Goal: Obtain resource: Download file/media

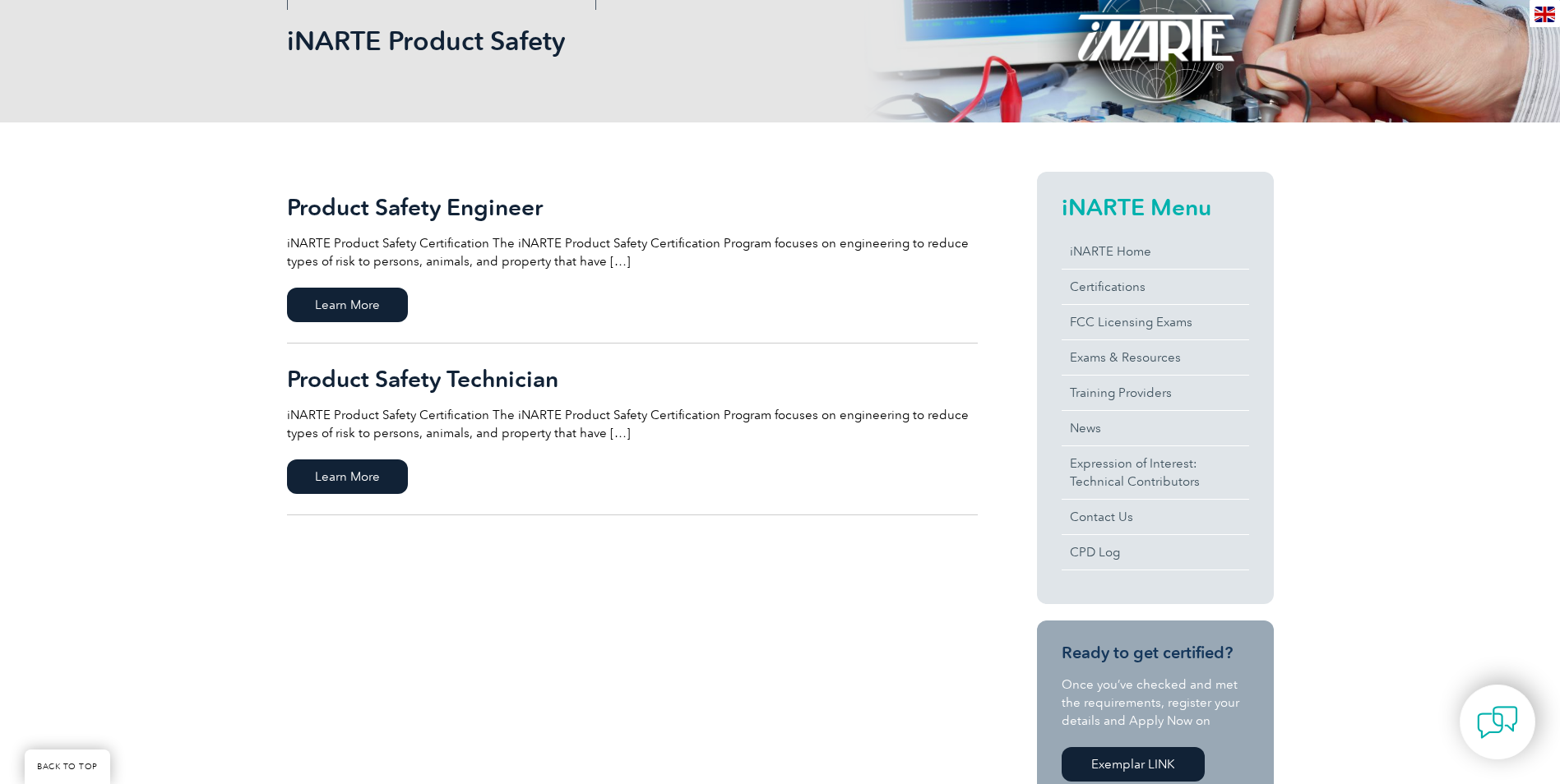
scroll to position [164, 0]
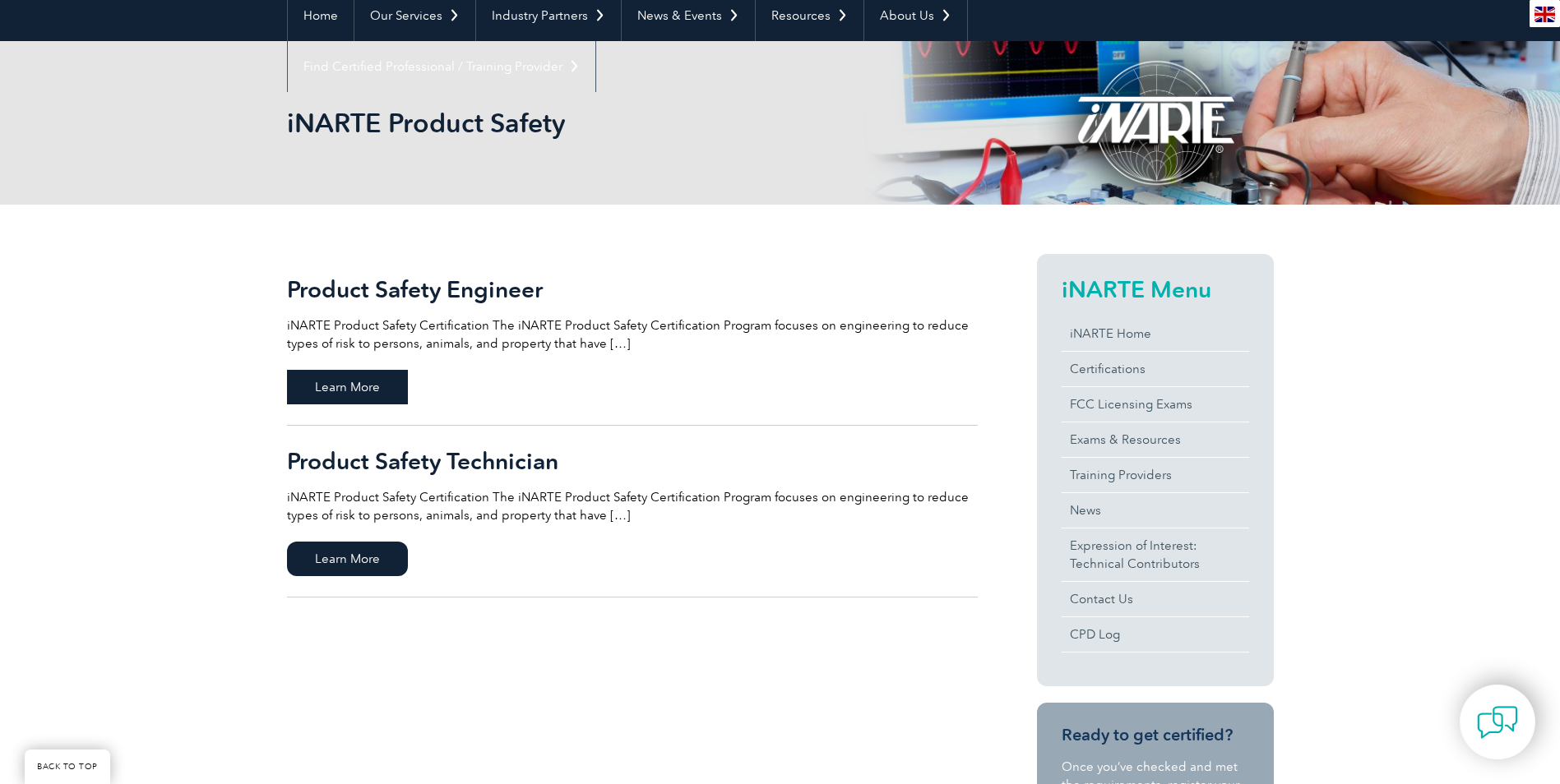
click at [350, 383] on span "Learn More" at bounding box center [347, 387] width 121 height 34
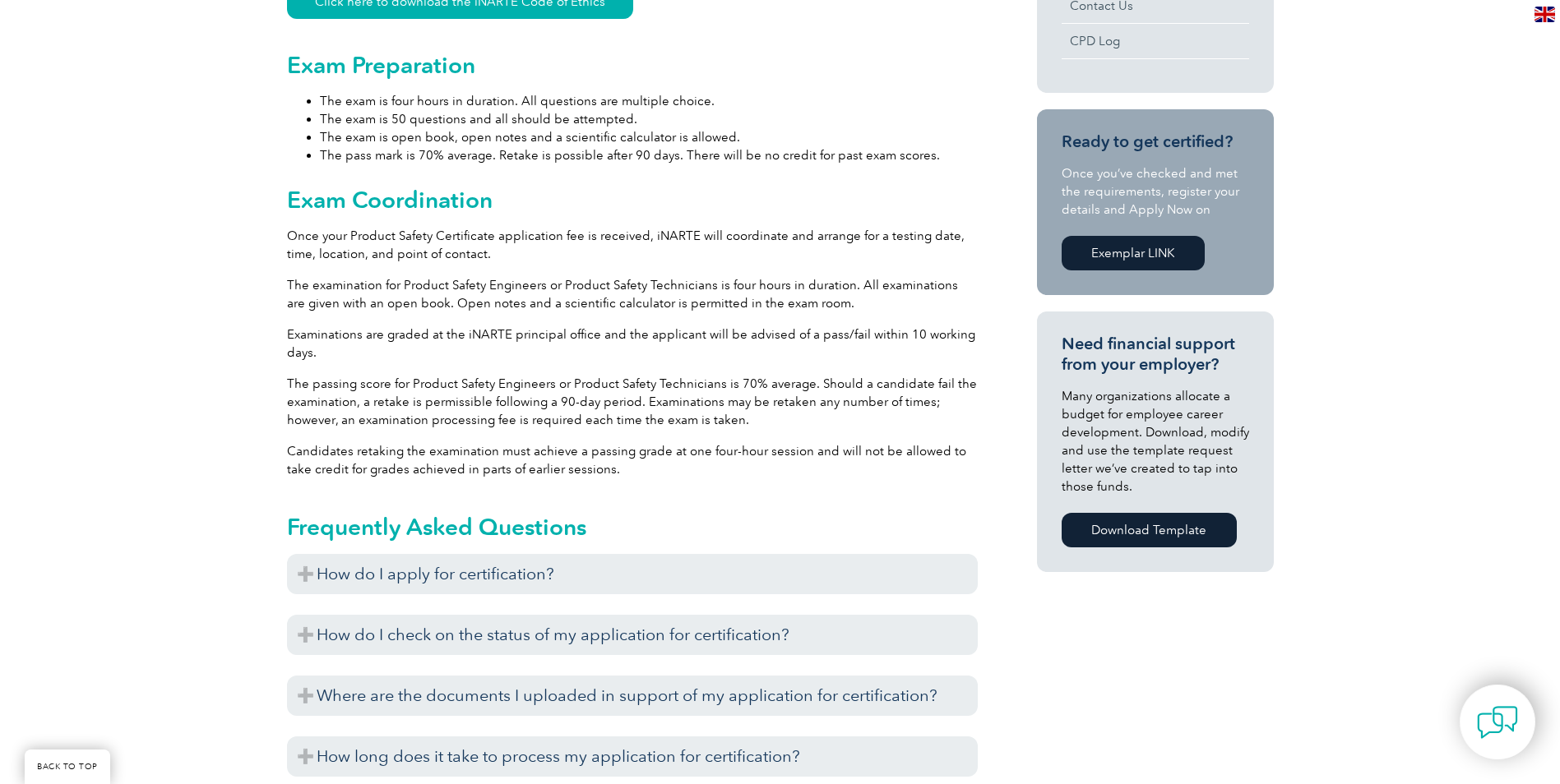
scroll to position [904, 0]
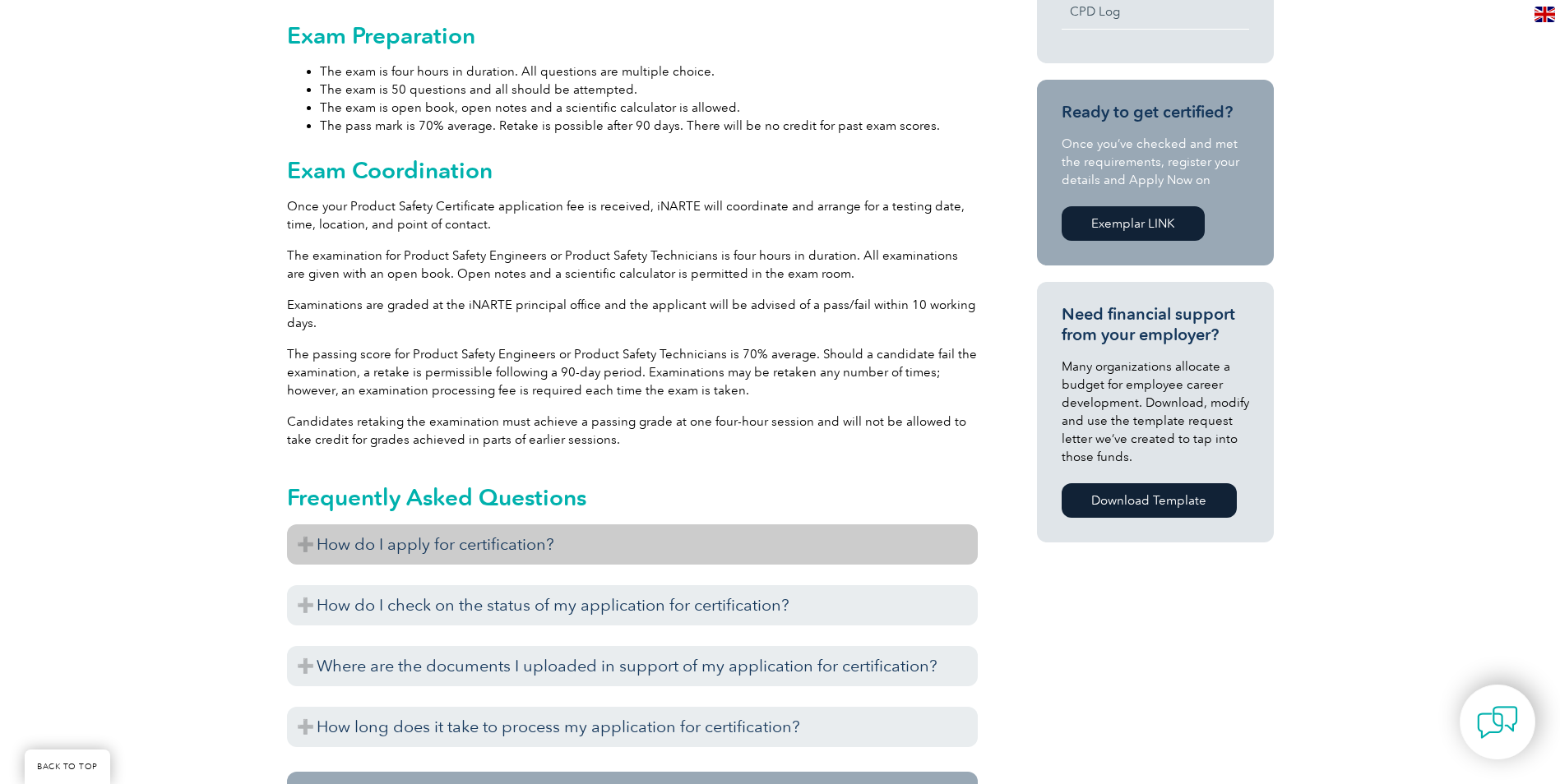
click at [318, 541] on h3 "How do I apply for certification?" at bounding box center [632, 544] width 690 height 41
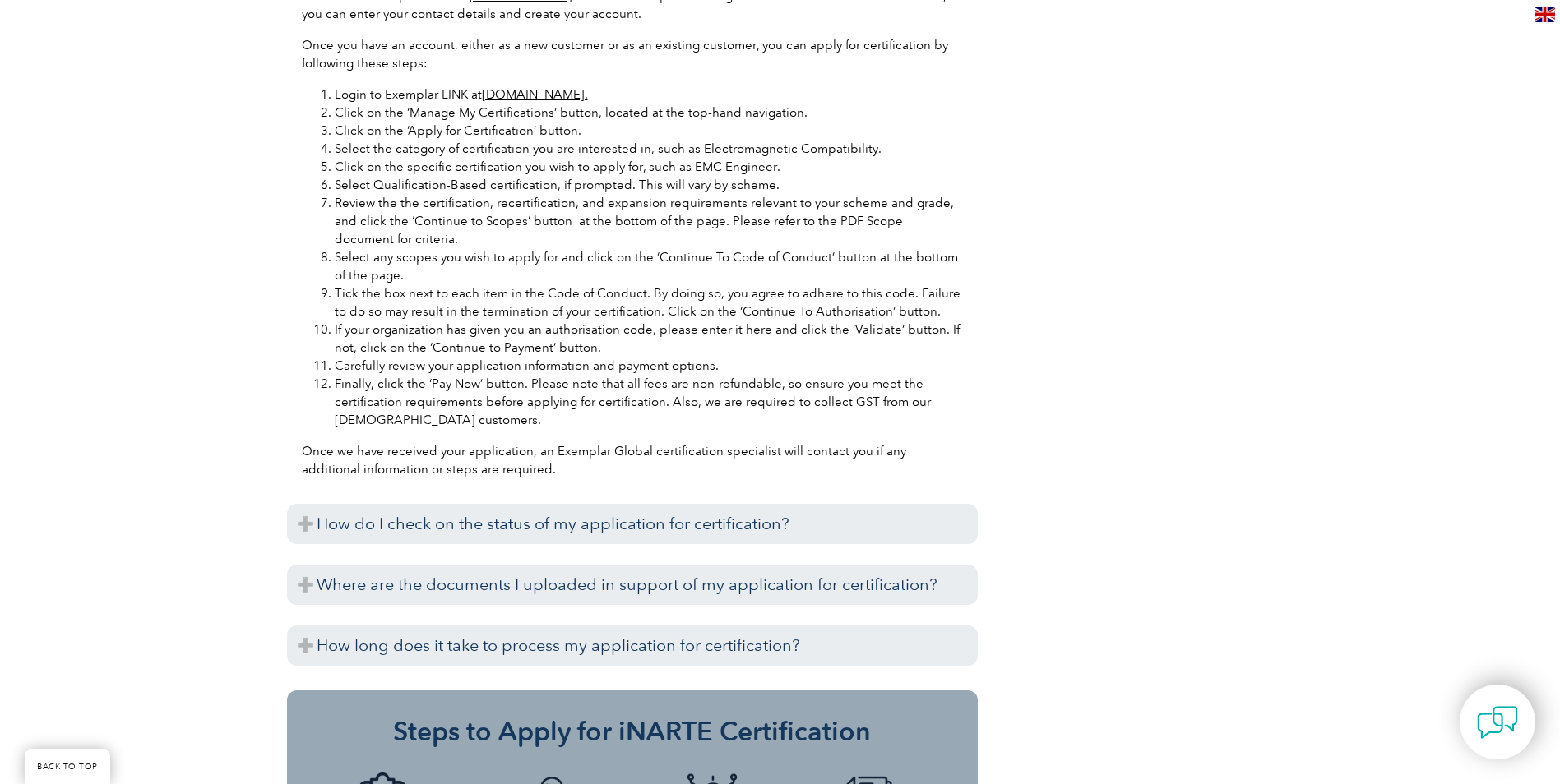
scroll to position [1644, 0]
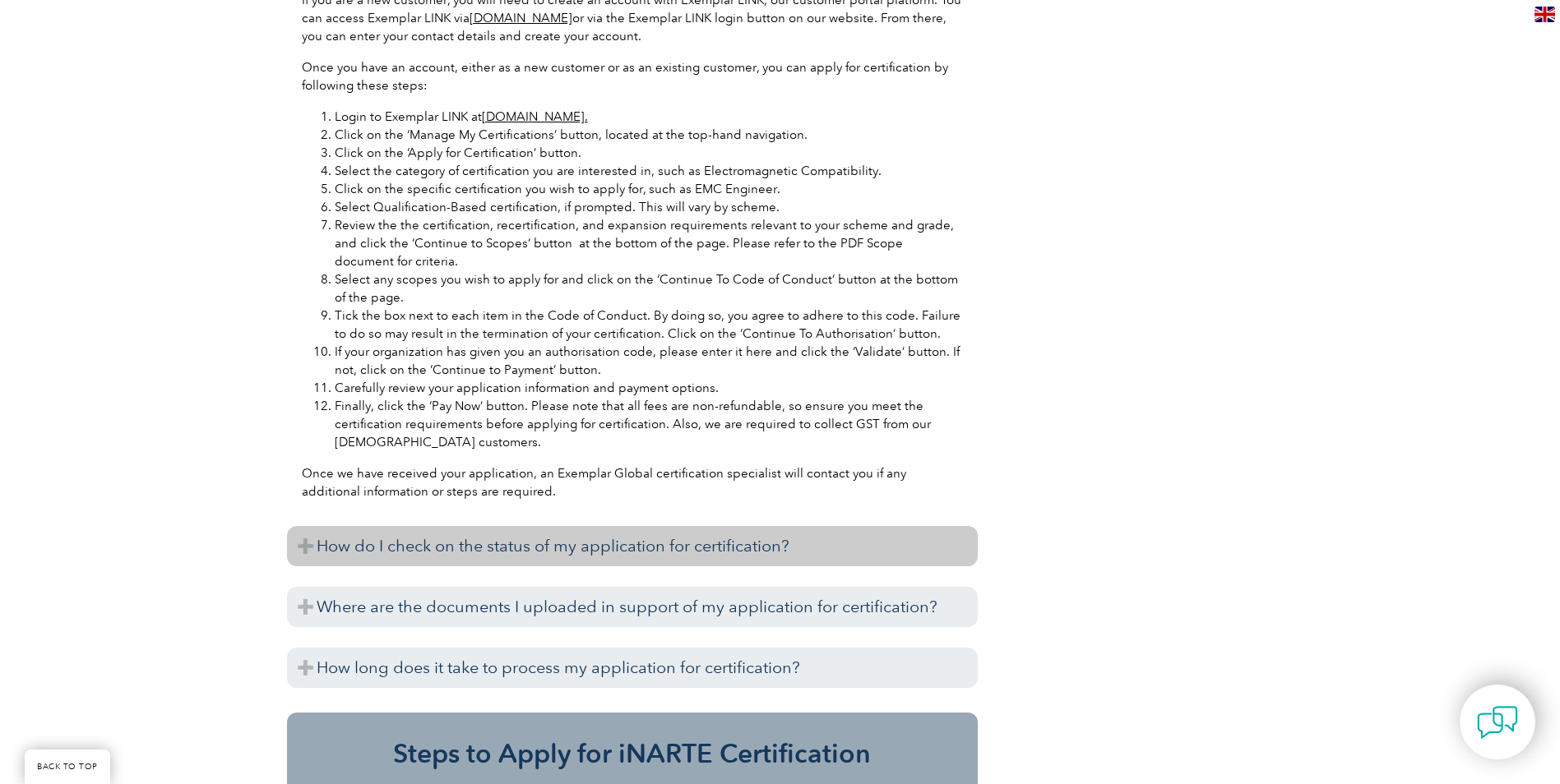
click at [305, 549] on h3 "How do I check on the status of my application for certification?" at bounding box center [632, 546] width 690 height 41
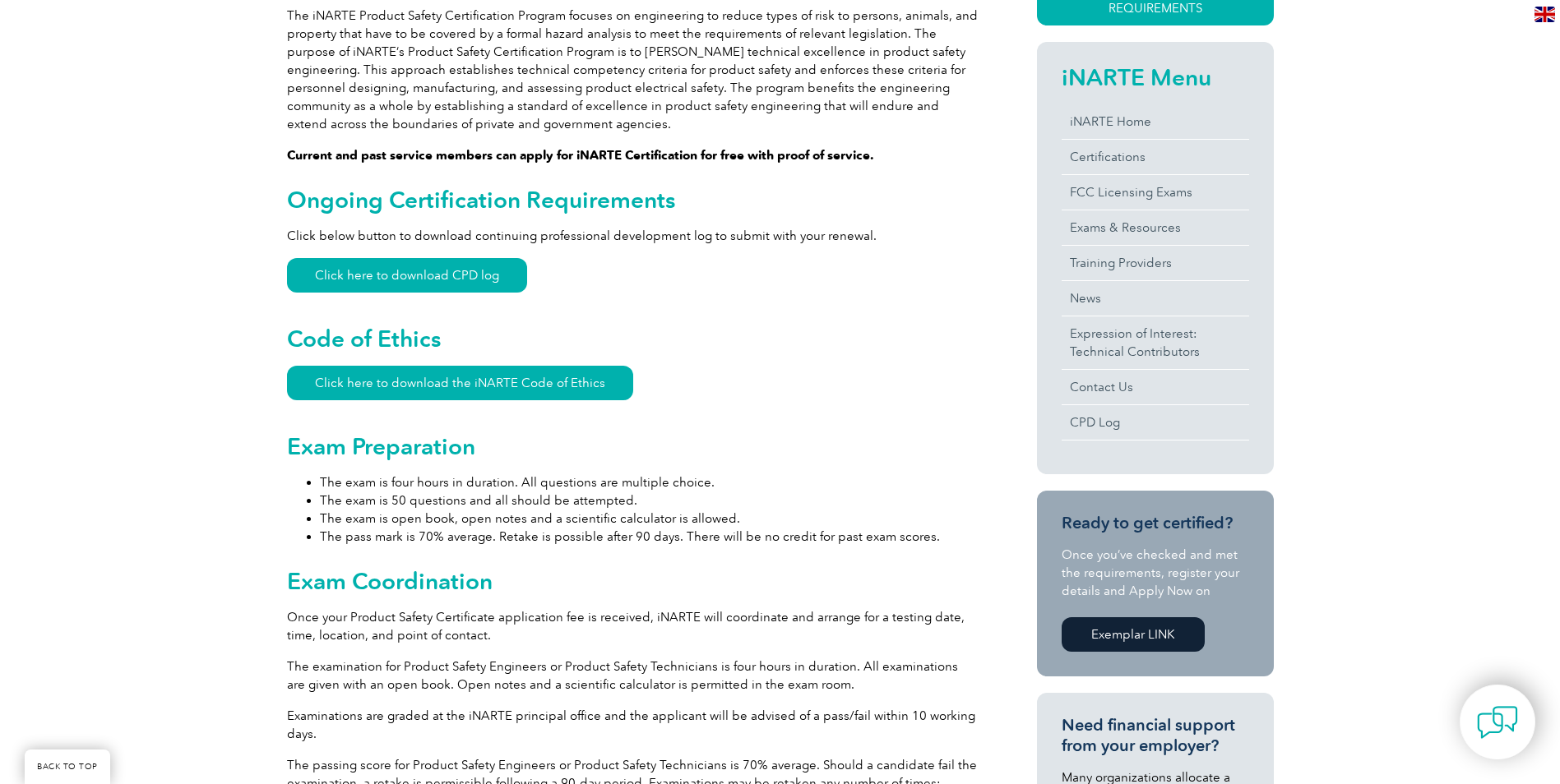
scroll to position [411, 0]
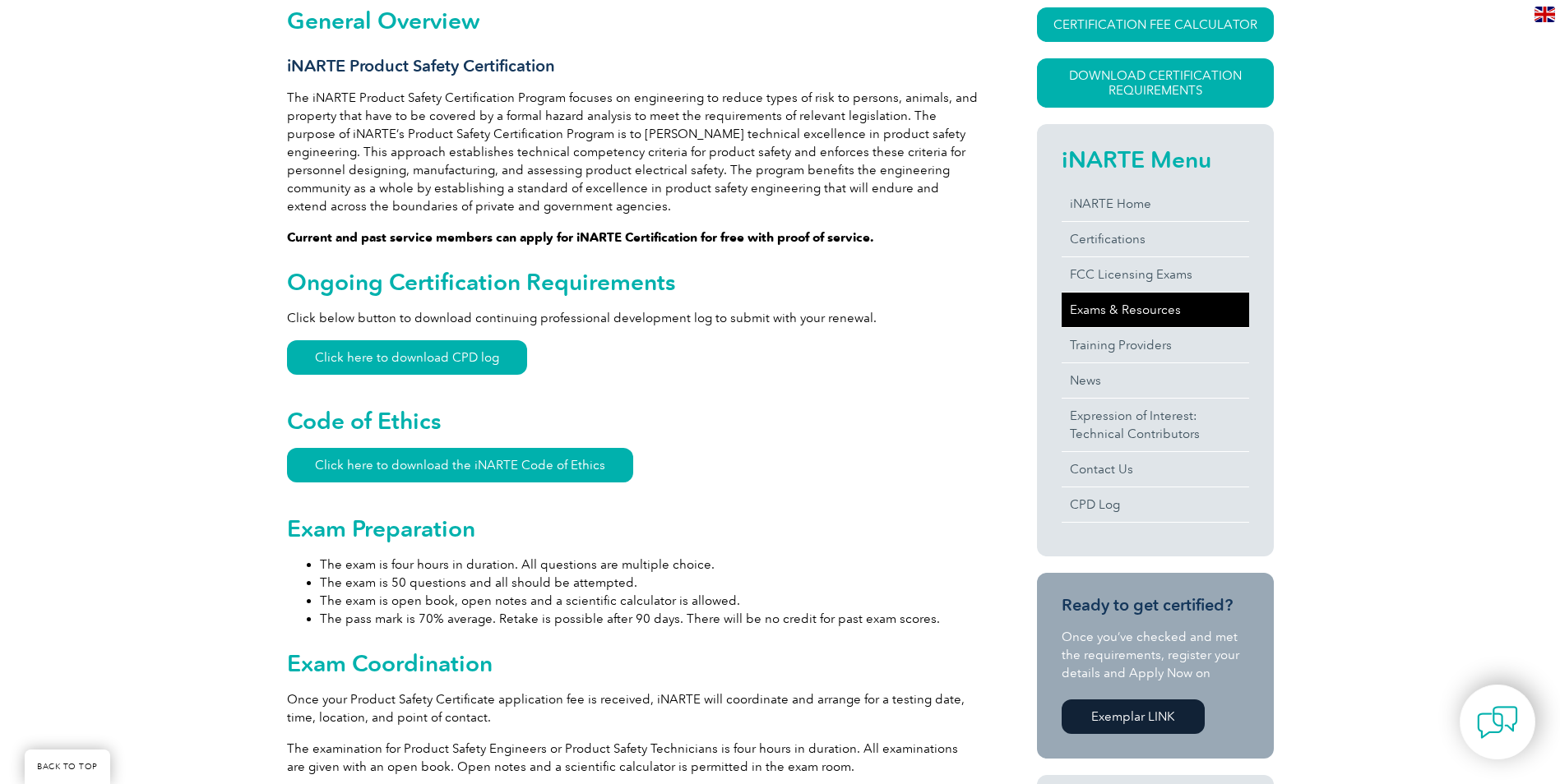
click at [1114, 316] on link "Exams & Resources" at bounding box center [1155, 309] width 188 height 34
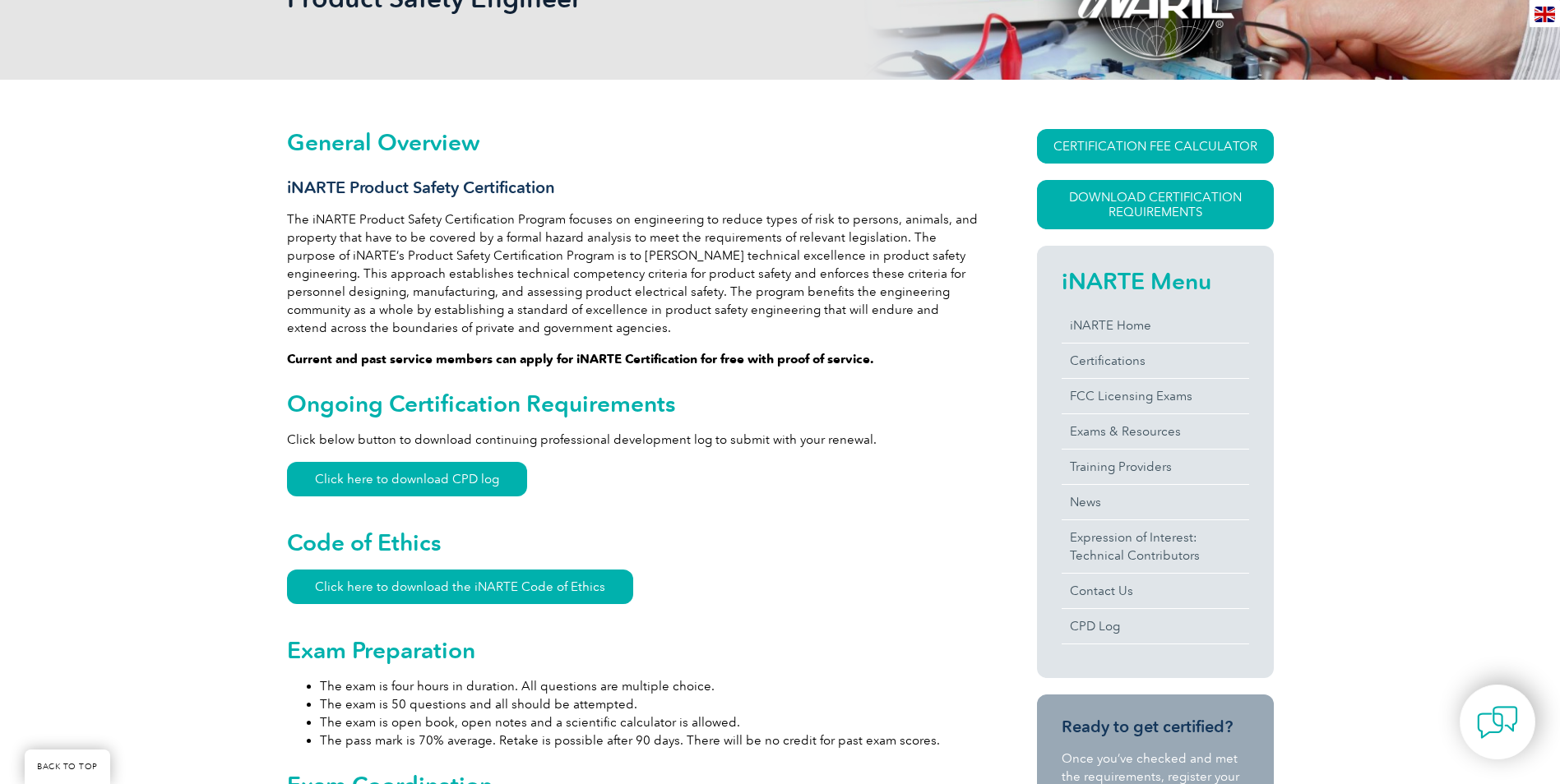
scroll to position [328, 0]
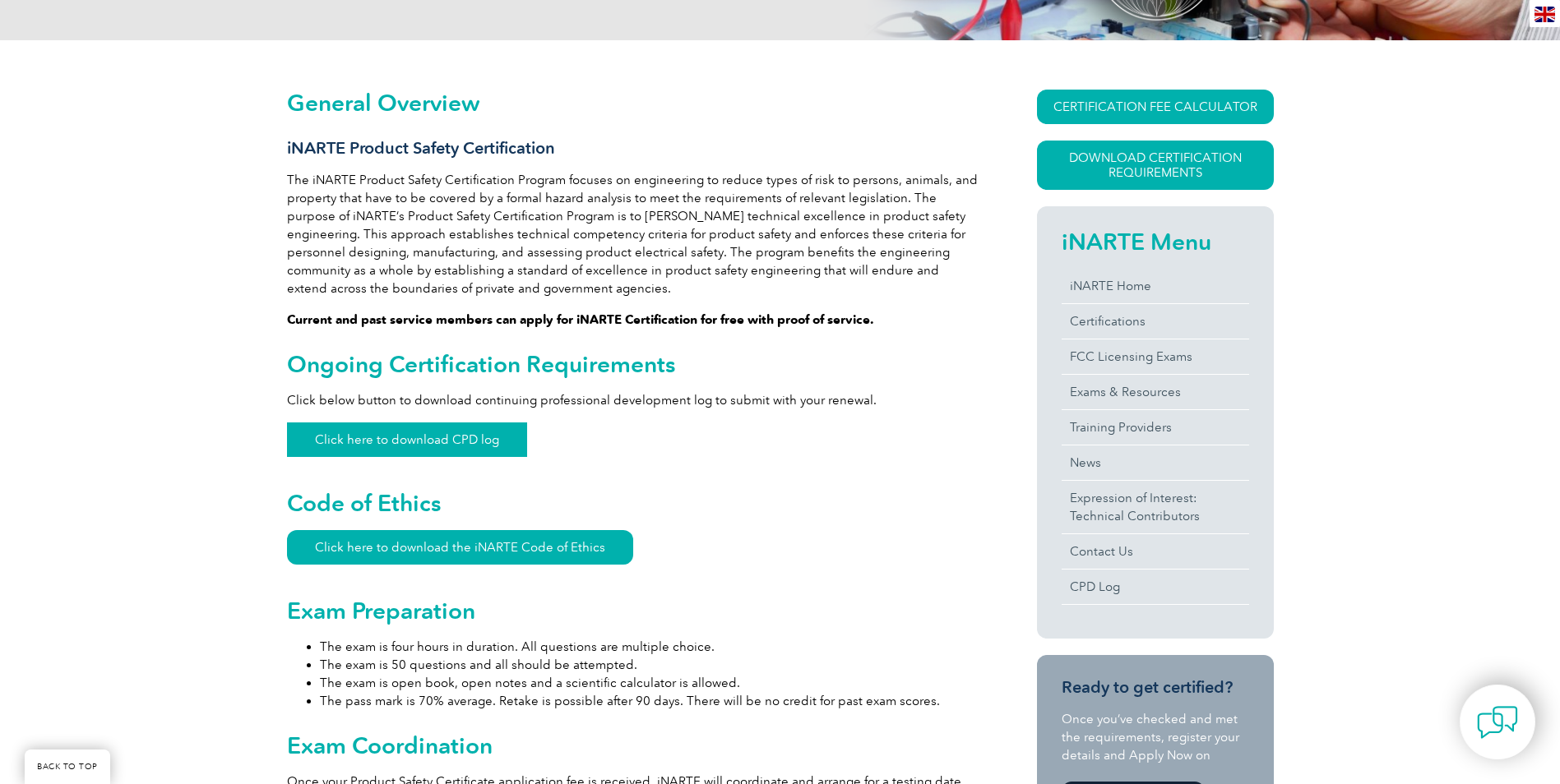
click at [370, 440] on link "Click here to download CPD log" at bounding box center [407, 439] width 240 height 34
click at [376, 550] on link "Click here to download the iNARTE Code of Ethics" at bounding box center [460, 548] width 346 height 34
